Goal: Browse casually: Explore the website without a specific task or goal

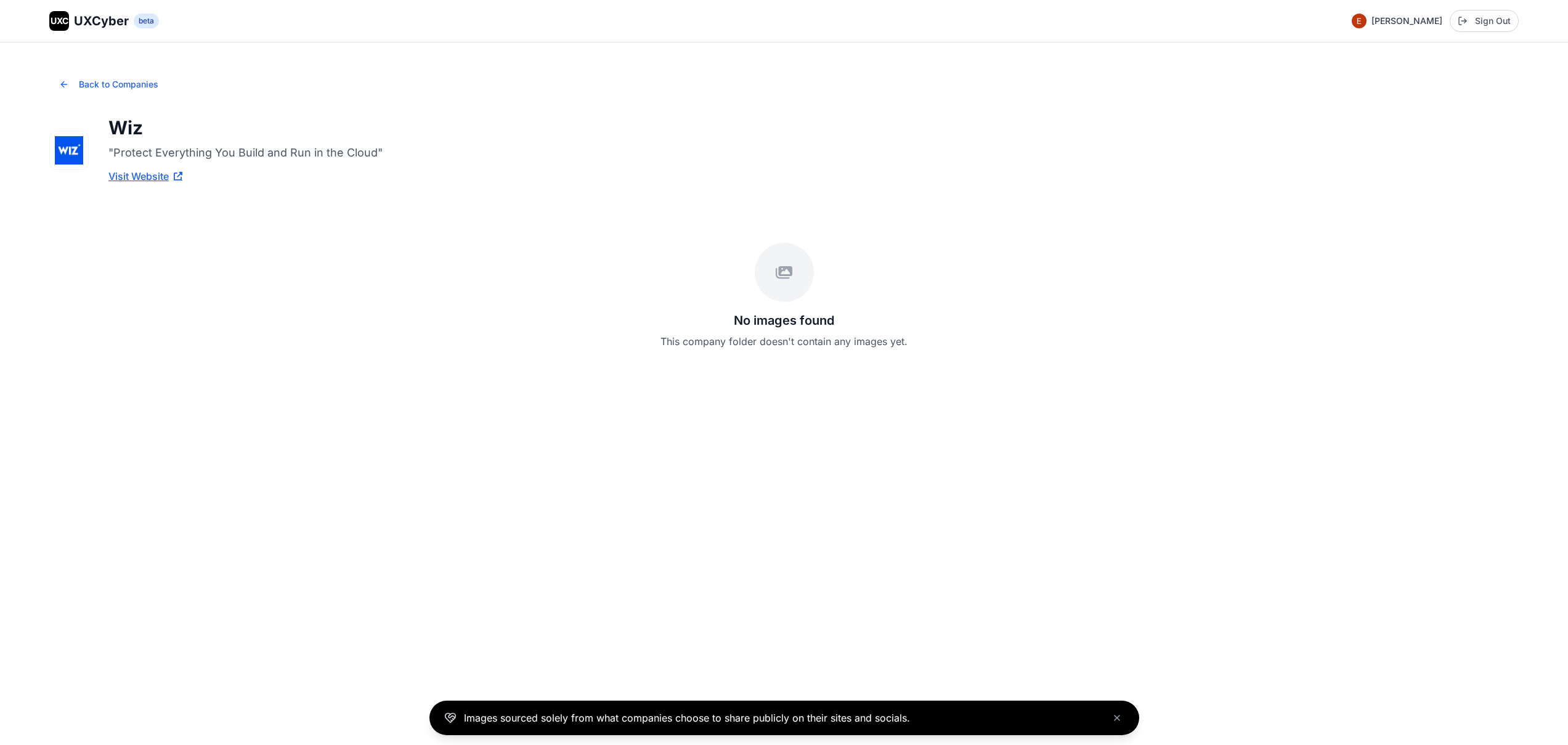
drag, startPoint x: 836, startPoint y: 274, endPoint x: 715, endPoint y: 268, distance: 121.1
click at [715, 268] on div "No images found This company folder doesn't contain any images yet." at bounding box center [783, 295] width 1469 height 165
click at [712, 268] on div "No images found This company folder doesn't contain any images yet." at bounding box center [783, 295] width 1469 height 165
click at [79, 14] on span "UXCyber" at bounding box center [102, 20] width 55 height 17
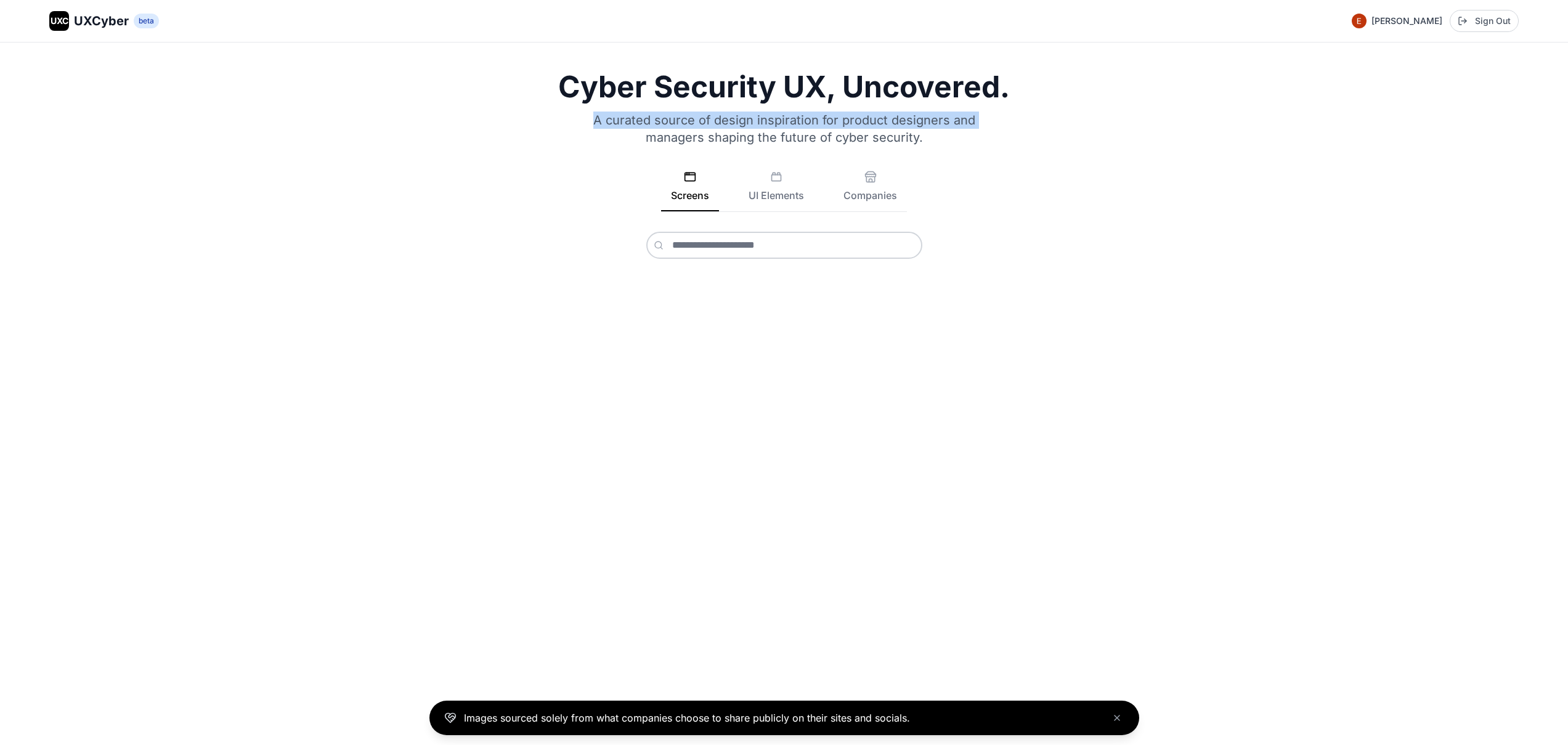
drag, startPoint x: 535, startPoint y: 143, endPoint x: 527, endPoint y: 113, distance: 31.0
click at [527, 113] on div "Cyber Security UX, Uncovered. A curated source of design inspiration for produc…" at bounding box center [783, 166] width 1469 height 187
click at [531, 143] on div "Cyber Security UX, Uncovered. A curated source of design inspiration for produc…" at bounding box center [783, 166] width 1469 height 187
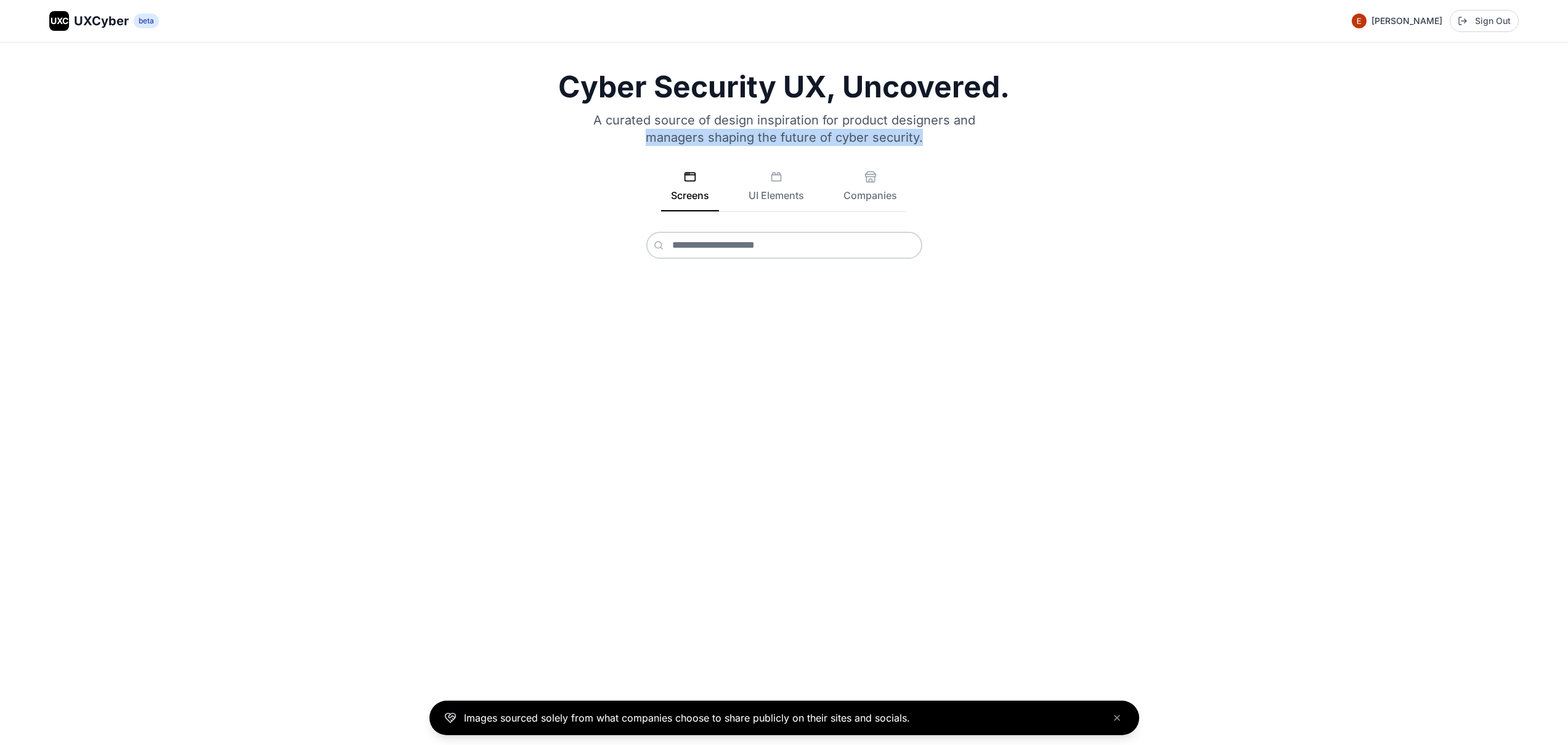
drag, startPoint x: 531, startPoint y: 145, endPoint x: 528, endPoint y: 161, distance: 16.3
click at [528, 161] on div "Cyber Security UX, Uncovered. A curated source of design inspiration for produc…" at bounding box center [783, 166] width 1469 height 187
click at [528, 164] on div "Cyber Security UX, Uncovered. A curated source of design inspiration for produc…" at bounding box center [783, 166] width 1469 height 187
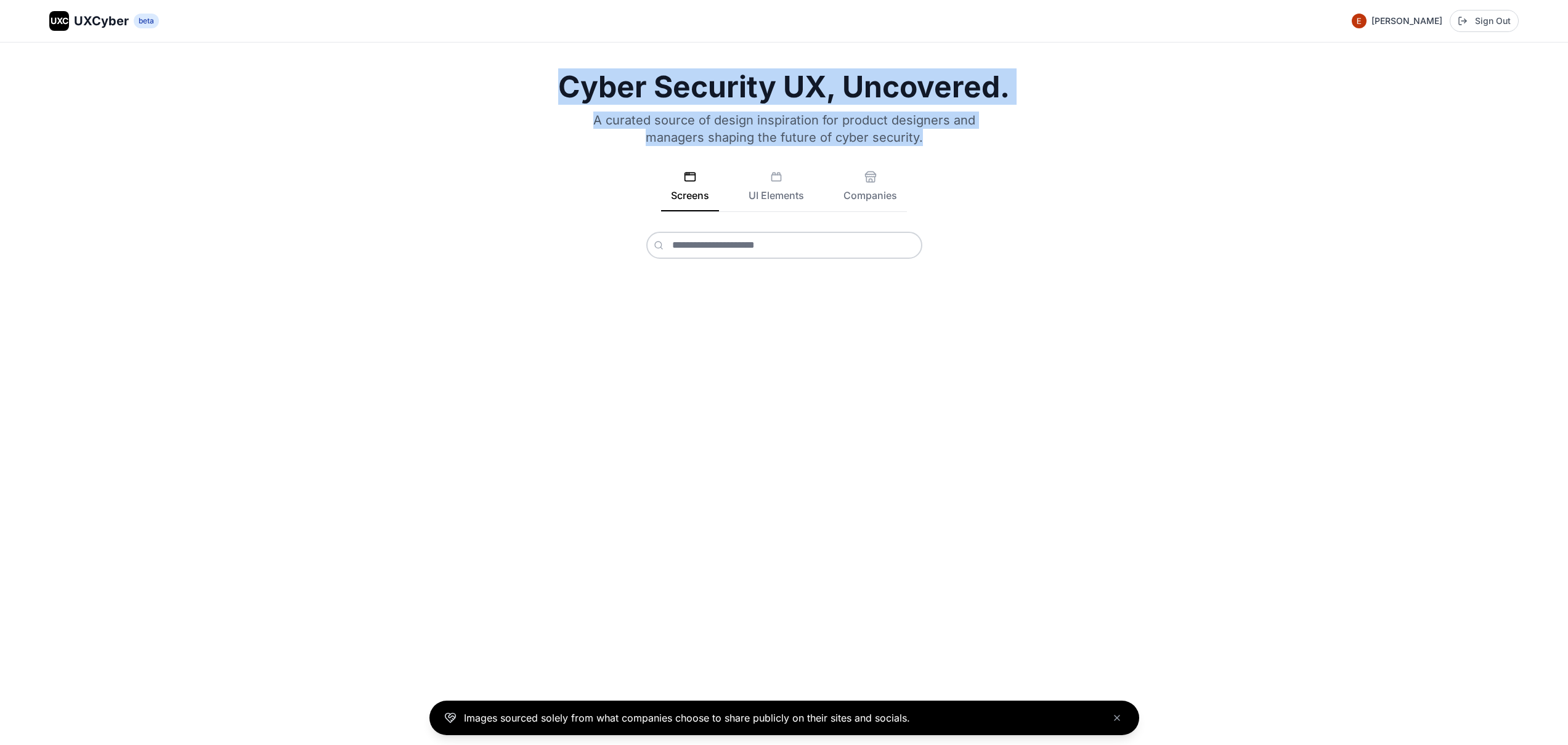
drag, startPoint x: 527, startPoint y: 165, endPoint x: 496, endPoint y: 86, distance: 84.9
click at [496, 86] on div "Cyber Security UX, Uncovered. A curated source of design inspiration for produc…" at bounding box center [783, 166] width 1469 height 187
click at [509, 106] on div "Cyber Security UX, Uncovered. A curated source of design inspiration for produc…" at bounding box center [783, 166] width 1469 height 187
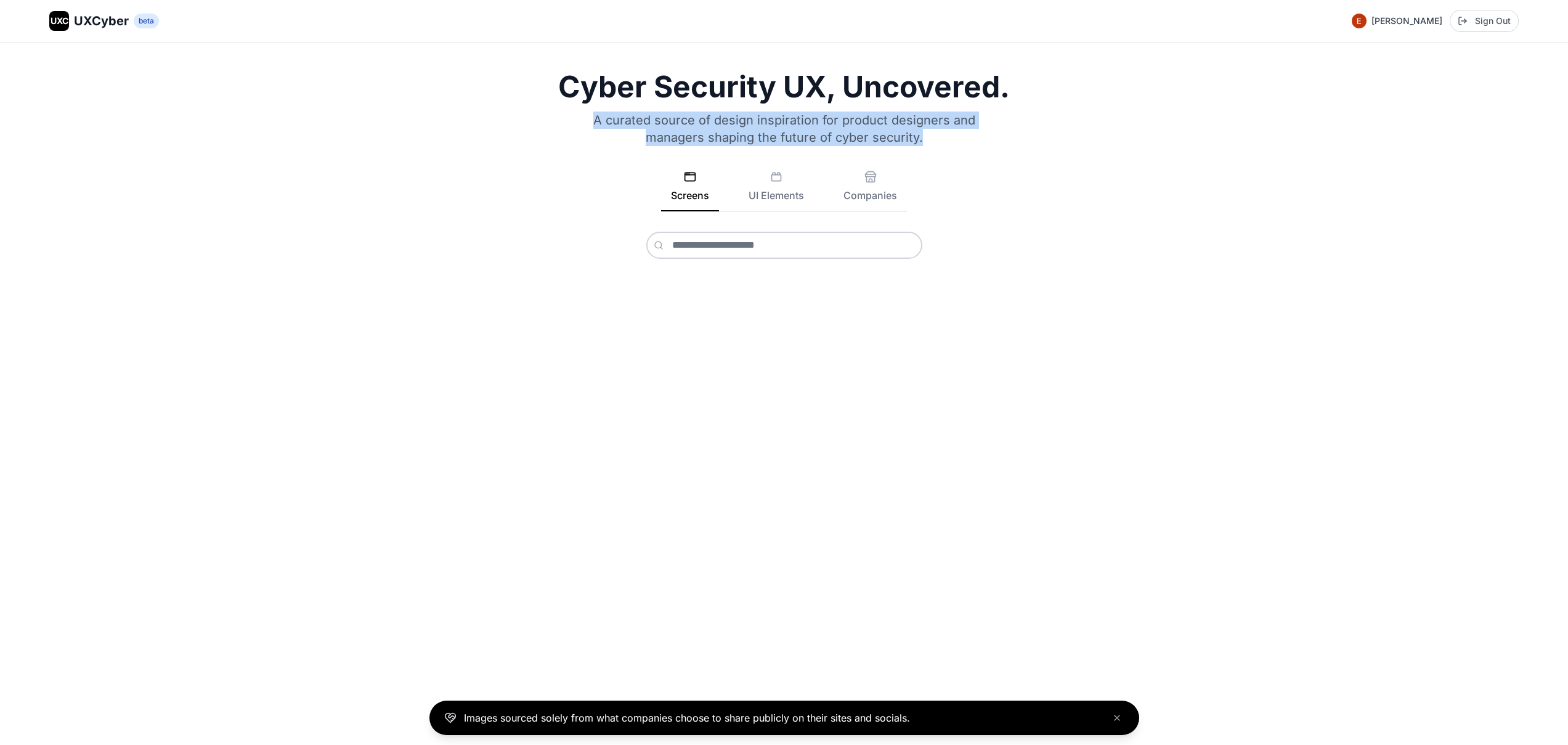
drag, startPoint x: 531, startPoint y: 147, endPoint x: 512, endPoint y: 107, distance: 44.3
click at [512, 107] on div "Cyber Security UX, Uncovered. A curated source of design inspiration for produc…" at bounding box center [783, 166] width 1469 height 187
click at [519, 123] on div "Cyber Security UX, Uncovered. A curated source of design inspiration for produc…" at bounding box center [783, 166] width 1469 height 187
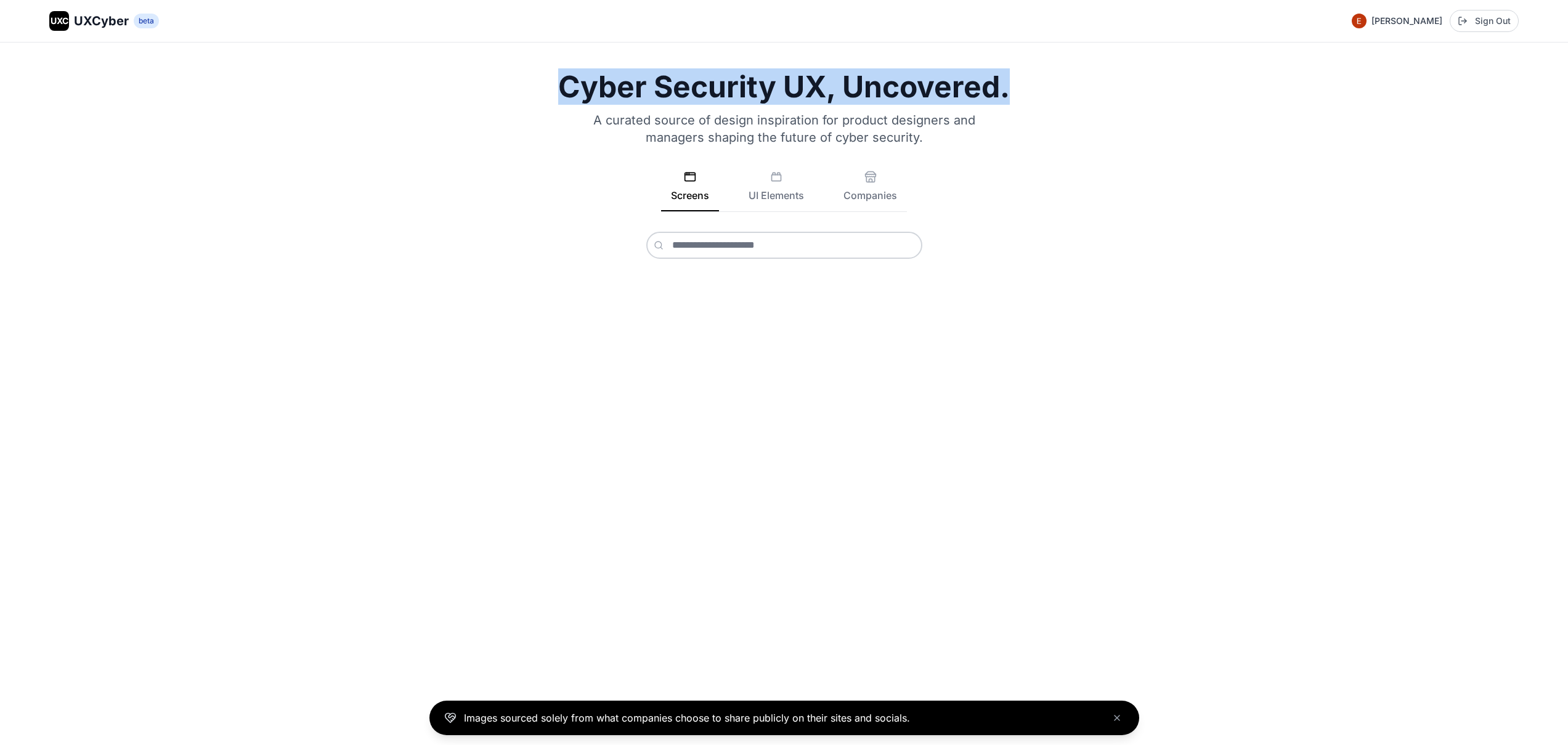
drag, startPoint x: 508, startPoint y: 90, endPoint x: 1025, endPoint y: 97, distance: 517.0
click at [1025, 97] on h1 "Cyber Security UX, Uncovered." at bounding box center [783, 86] width 1469 height 29
click at [1027, 97] on h1 "Cyber Security UX, Uncovered." at bounding box center [783, 86] width 1469 height 29
drag, startPoint x: 1014, startPoint y: 95, endPoint x: 535, endPoint y: 93, distance: 479.0
click at [535, 93] on h1 "Cyber Security UX, Uncovered." at bounding box center [783, 86] width 1469 height 29
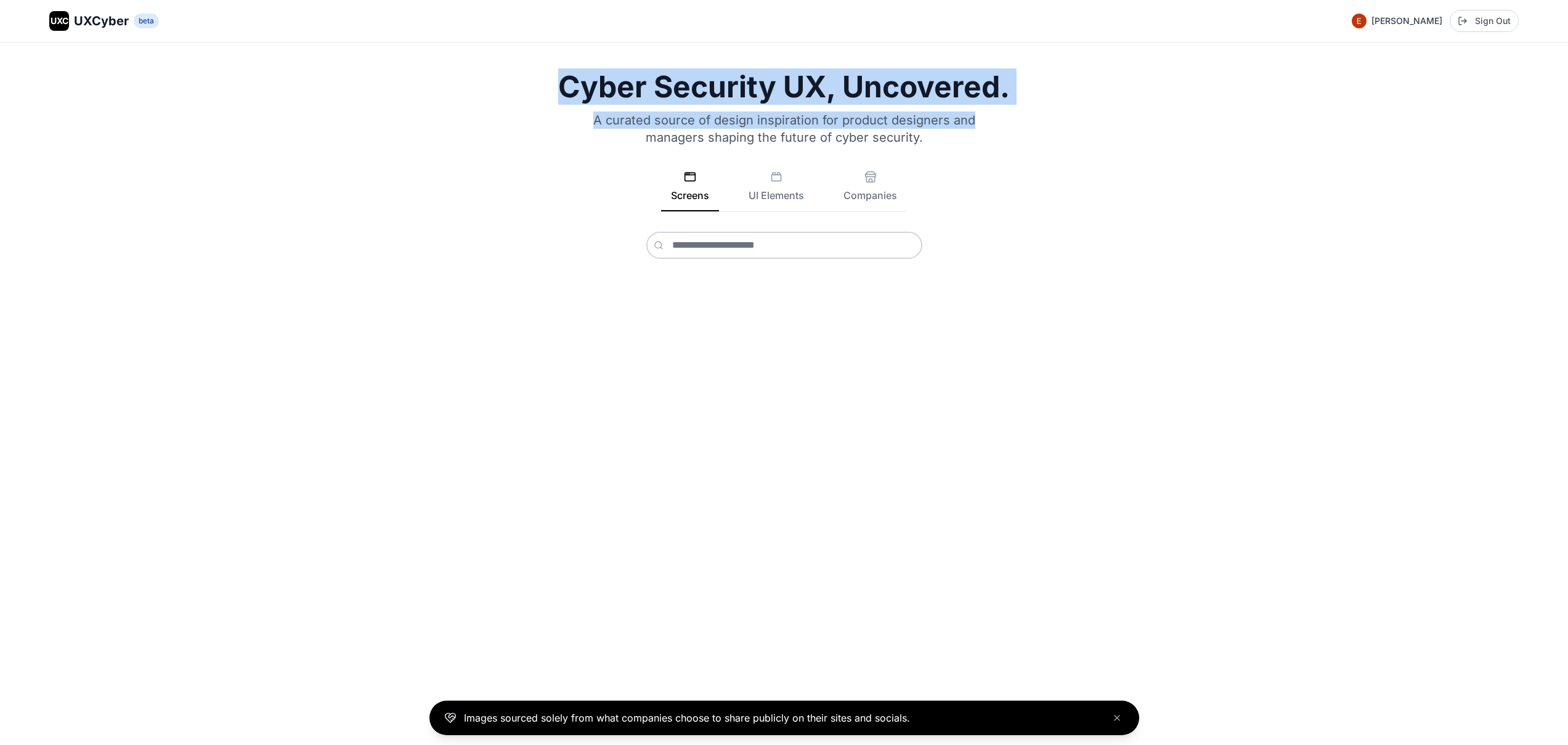
drag, startPoint x: 536, startPoint y: 84, endPoint x: 1024, endPoint y: 111, distance: 488.7
click at [1024, 111] on div "Cyber Security UX, Uncovered. A curated source of design inspiration for produc…" at bounding box center [783, 166] width 1469 height 187
click at [1032, 103] on div "Cyber Security UX, Uncovered. A curated source of design inspiration for produc…" at bounding box center [783, 166] width 1469 height 187
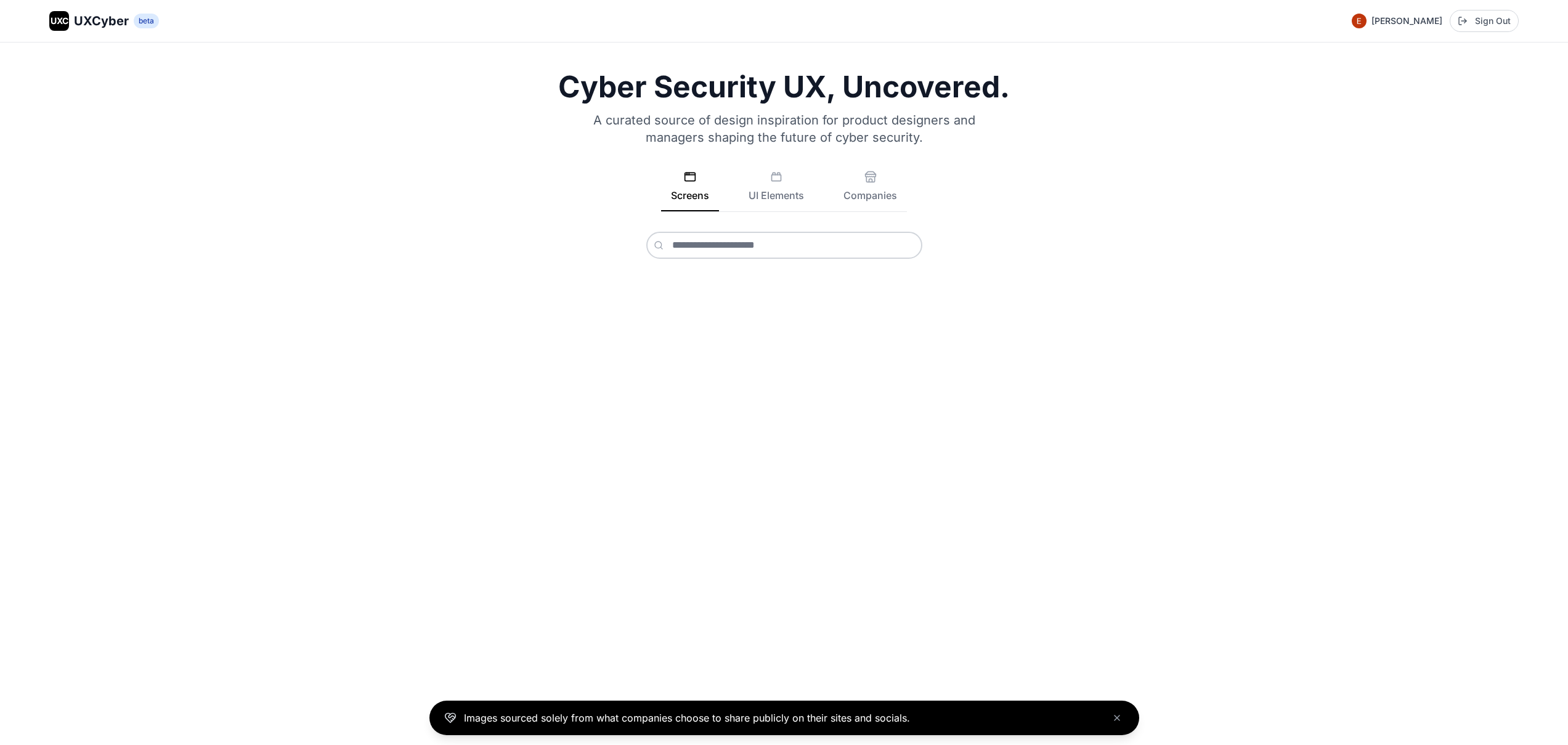
drag, startPoint x: 1022, startPoint y: 94, endPoint x: 1005, endPoint y: 93, distance: 17.0
click at [1005, 93] on h1 "Cyber Security UX, Uncovered." at bounding box center [783, 86] width 1469 height 29
click at [984, 90] on h1 "Cyber Security UX, Uncovered." at bounding box center [783, 86] width 1469 height 29
click at [786, 254] on input "text" at bounding box center [784, 245] width 276 height 27
click at [1115, 715] on icon "Close banner" at bounding box center [1116, 717] width 10 height 10
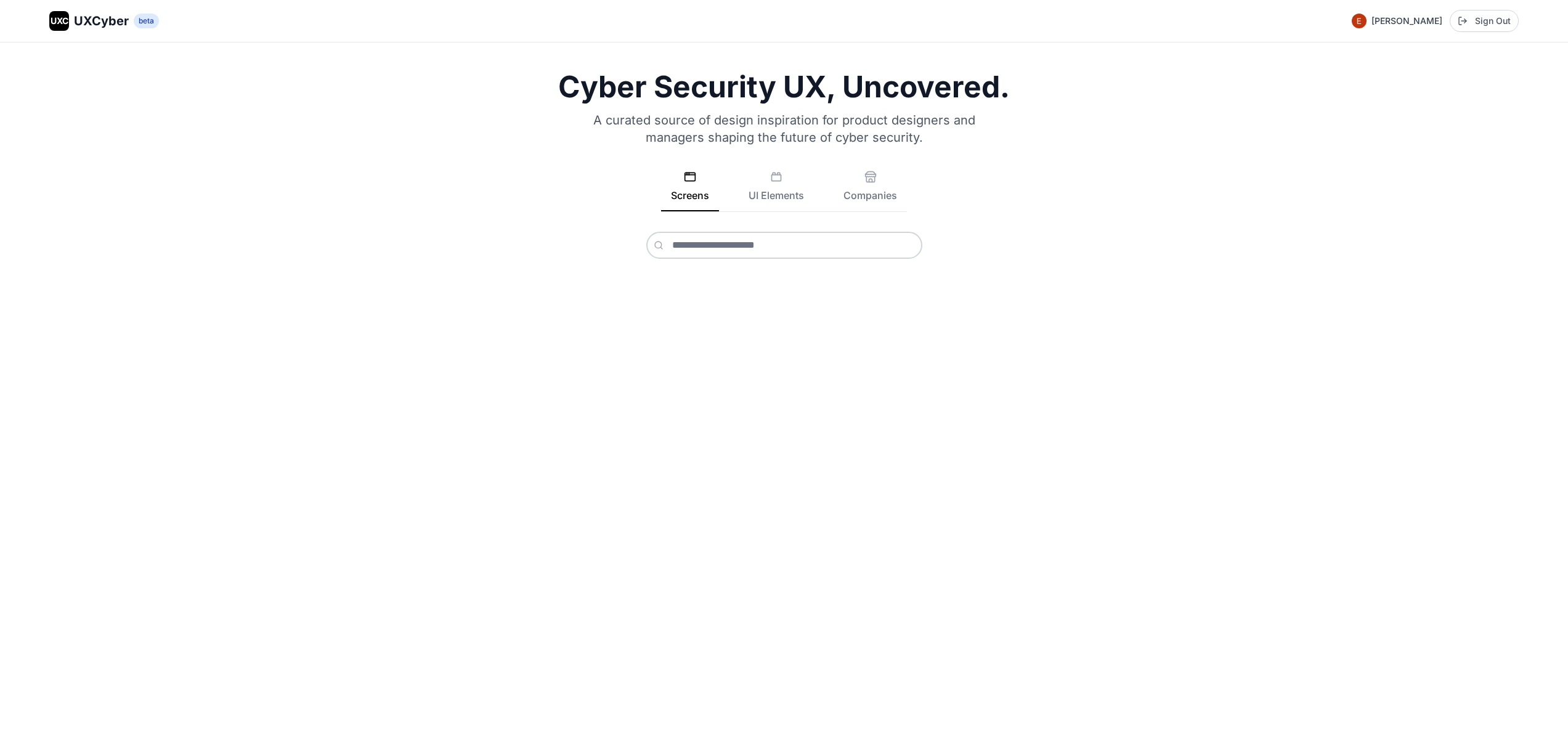
click at [559, 643] on div "Cyber Security UX, Uncovered. A curated source of design inspiration for produc…" at bounding box center [784, 394] width 1568 height 702
click at [1286, 24] on div "UXC UXCyber beta Eran Kurtztag Sign Out" at bounding box center [783, 20] width 1469 height 22
drag, startPoint x: 1345, startPoint y: 23, endPoint x: 1544, endPoint y: 22, distance: 199.0
click at [1543, 22] on div "UXC UXCyber beta Eran Kurtztag Sign Out" at bounding box center [784, 20] width 1568 height 42
click at [1544, 22] on div "UXC UXCyber beta Eran Kurtztag Sign Out" at bounding box center [784, 20] width 1568 height 42
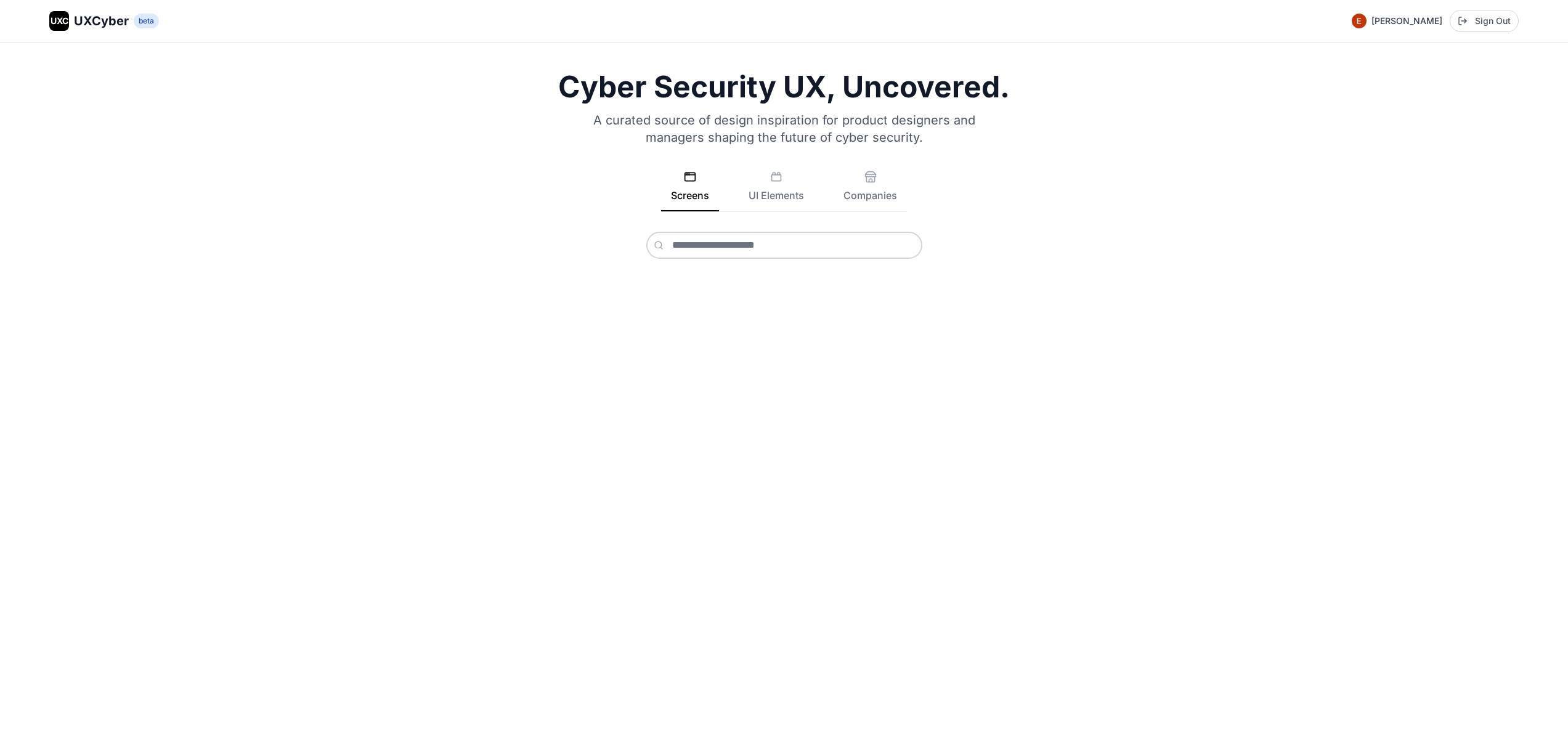
click at [1415, 19] on span "[PERSON_NAME]" at bounding box center [1407, 21] width 71 height 12
click at [1406, 20] on span "[PERSON_NAME]" at bounding box center [1407, 21] width 71 height 12
drag, startPoint x: 802, startPoint y: 85, endPoint x: 818, endPoint y: 86, distance: 16.0
click at [818, 86] on h1 "Cyber Security UX, Uncovered." at bounding box center [783, 86] width 1469 height 29
click at [800, 85] on h1 "Cyber Security UX, Uncovered." at bounding box center [783, 86] width 1469 height 29
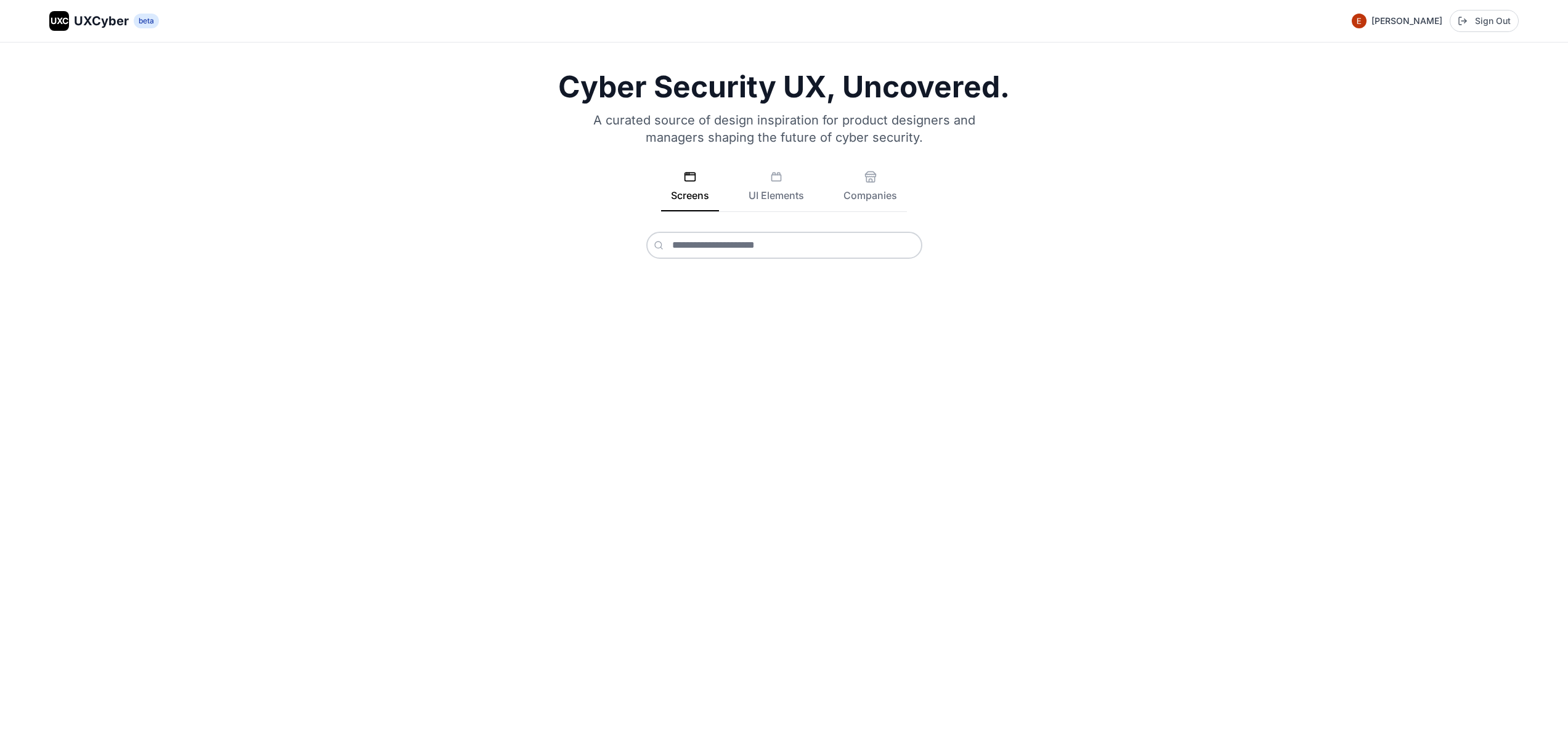
click at [804, 86] on h1 "Cyber Security UX, Uncovered." at bounding box center [783, 86] width 1469 height 29
click at [800, 85] on h1 "Cyber Security UX, Uncovered." at bounding box center [783, 86] width 1469 height 29
click at [792, 86] on h1 "Cyber Security UX, Uncovered." at bounding box center [783, 86] width 1469 height 29
click at [794, 84] on h1 "Cyber Security UX, Uncovered." at bounding box center [783, 86] width 1469 height 29
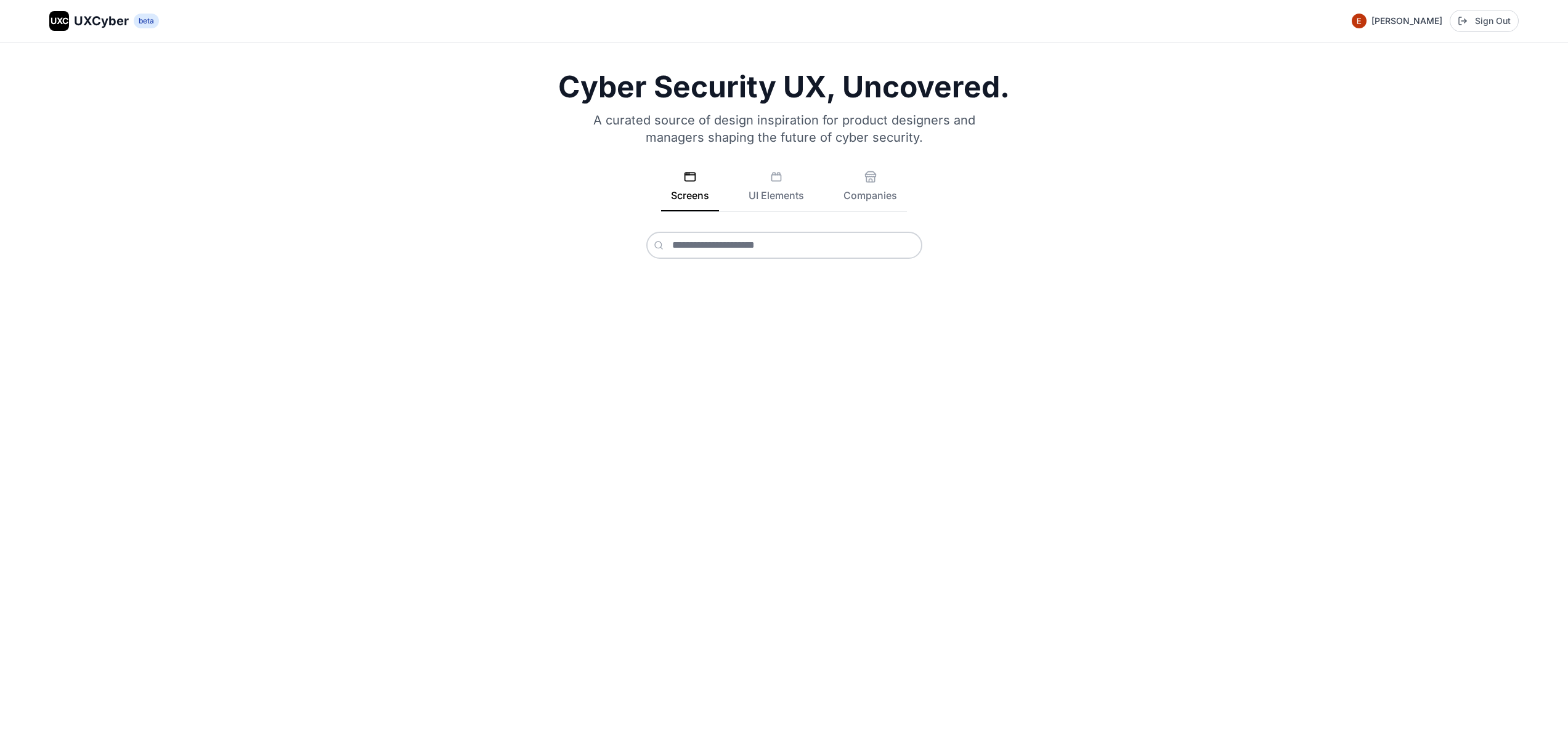
click at [796, 81] on h1 "Cyber Security UX, Uncovered." at bounding box center [783, 86] width 1469 height 29
